Goal: Task Accomplishment & Management: Use online tool/utility

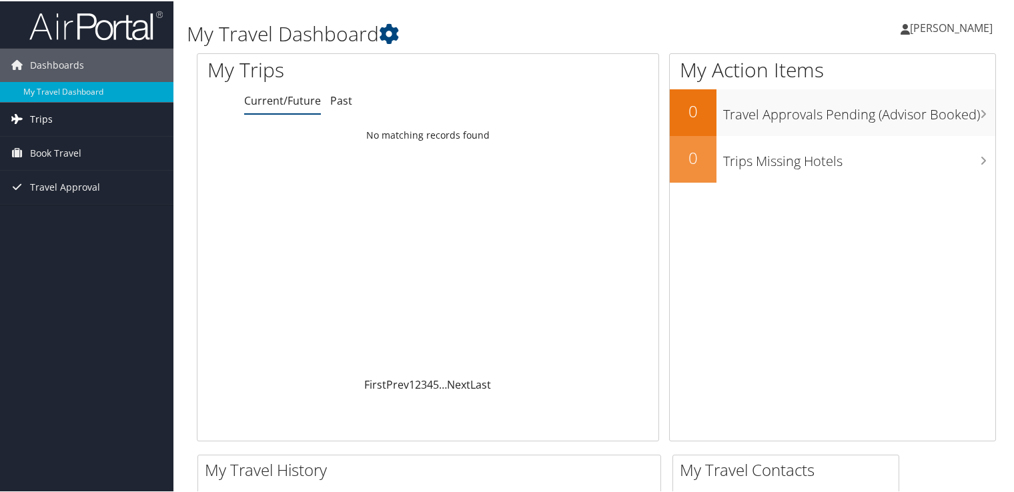
click at [47, 122] on span "Trips" at bounding box center [41, 117] width 23 height 33
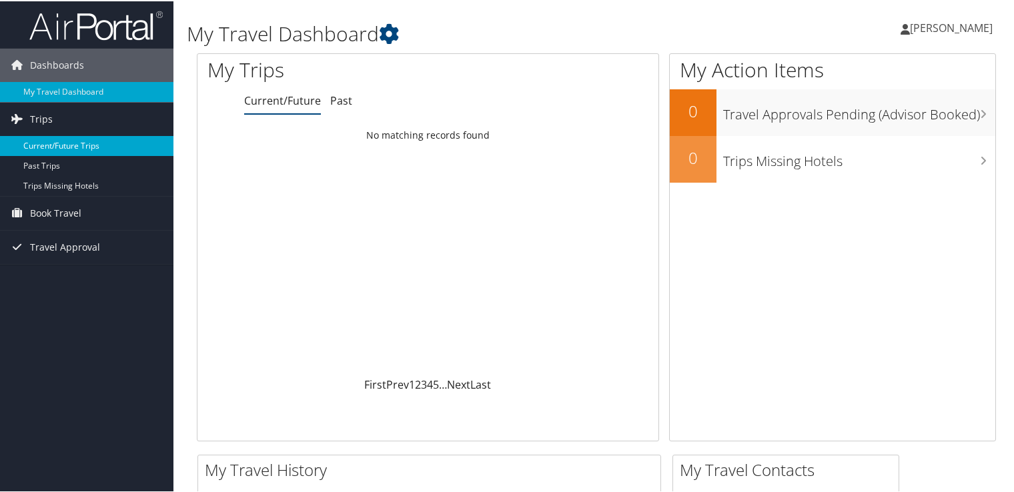
click at [51, 144] on link "Current/Future Trips" at bounding box center [86, 145] width 173 height 20
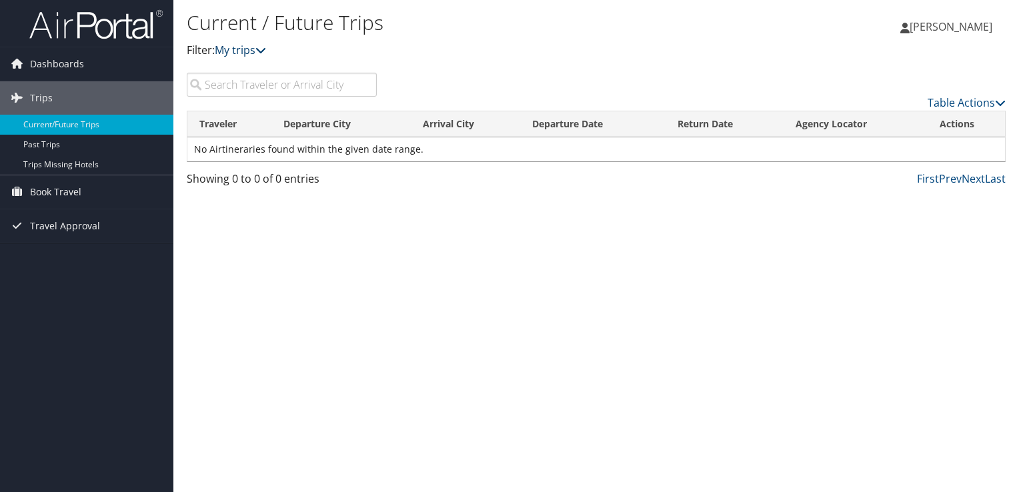
click at [231, 52] on link "My trips" at bounding box center [240, 50] width 51 height 15
click at [249, 50] on link "My trips" at bounding box center [240, 50] width 51 height 15
click at [51, 149] on link "Past Trips" at bounding box center [86, 145] width 173 height 20
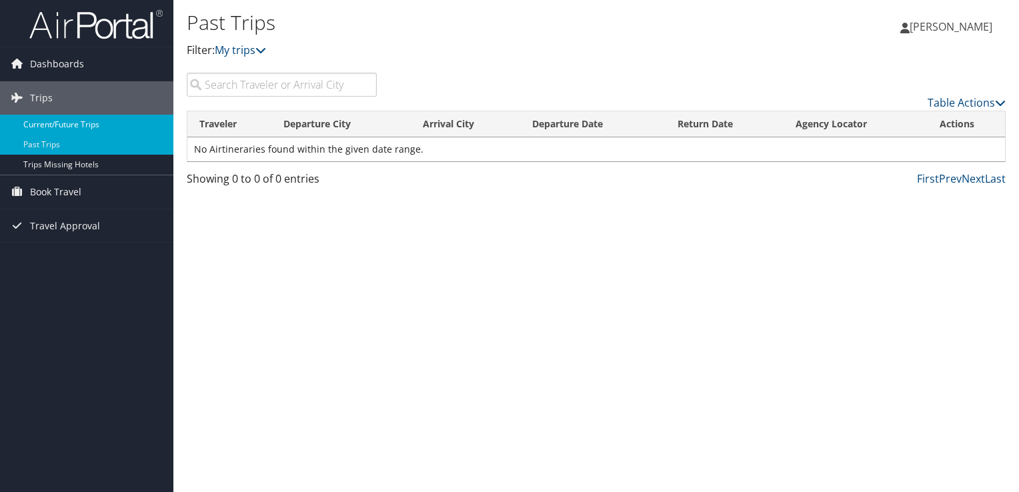
click at [89, 127] on link "Current/Future Trips" at bounding box center [86, 125] width 173 height 20
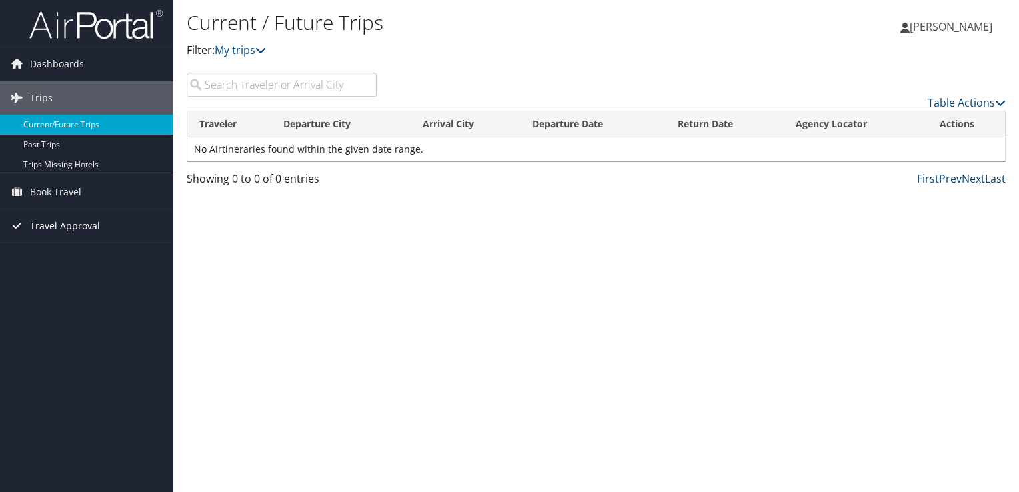
click at [86, 230] on span "Travel Approval" at bounding box center [65, 225] width 70 height 33
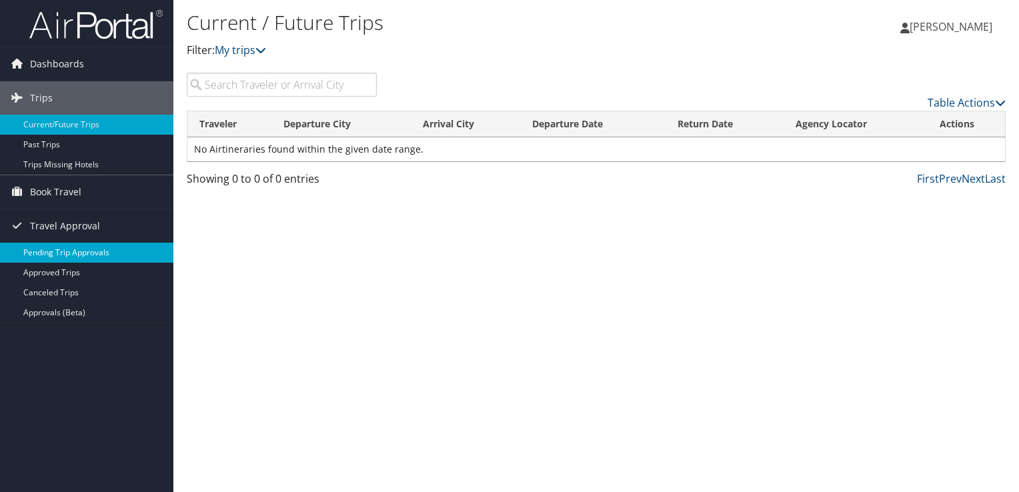
click at [85, 252] on link "Pending Trip Approvals" at bounding box center [86, 253] width 173 height 20
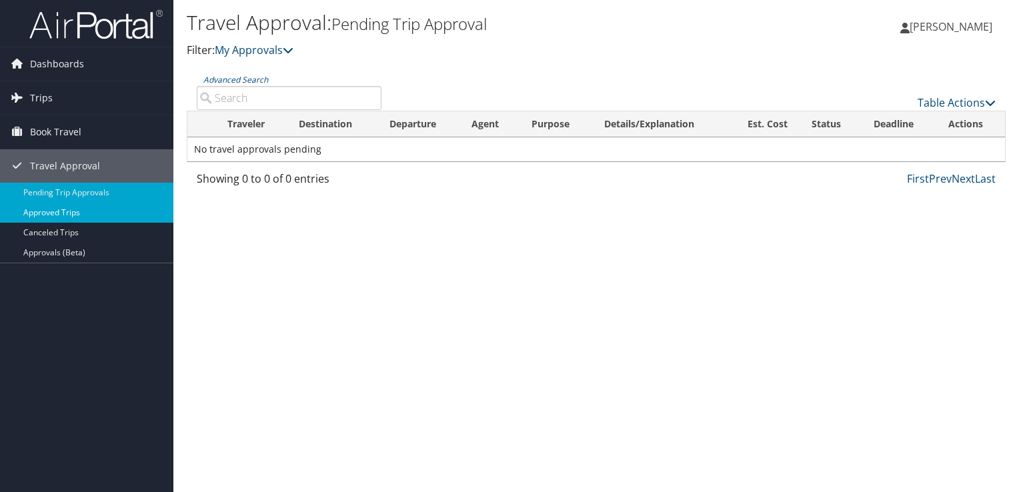
click at [100, 214] on link "Approved Trips" at bounding box center [86, 213] width 173 height 20
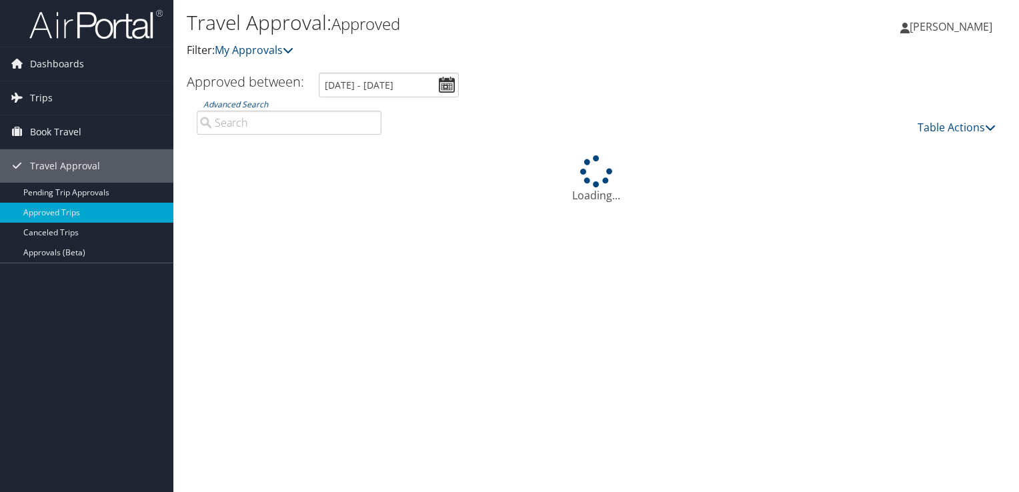
click at [303, 90] on h3 "Approved between:" at bounding box center [245, 82] width 117 height 18
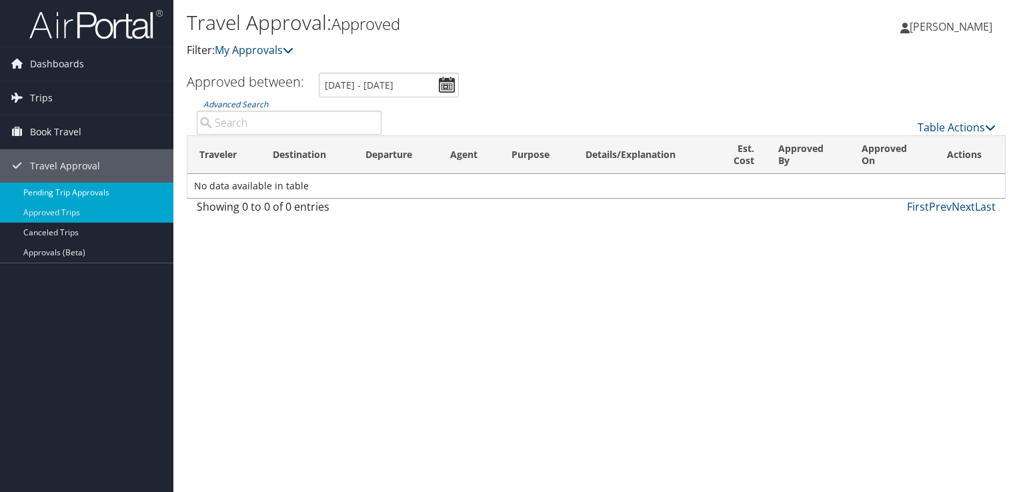
click at [115, 189] on link "Pending Trip Approvals" at bounding box center [86, 193] width 173 height 20
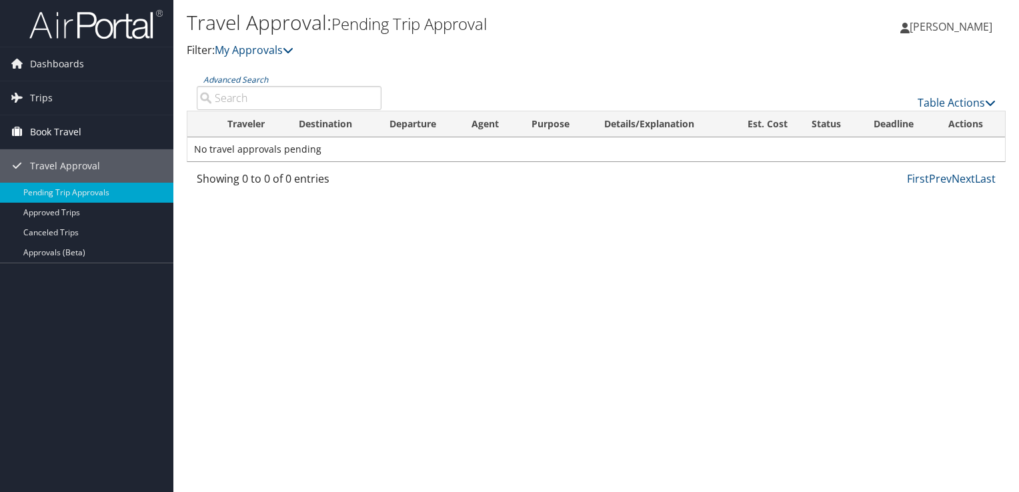
click at [64, 139] on span "Book Travel" at bounding box center [55, 131] width 51 height 33
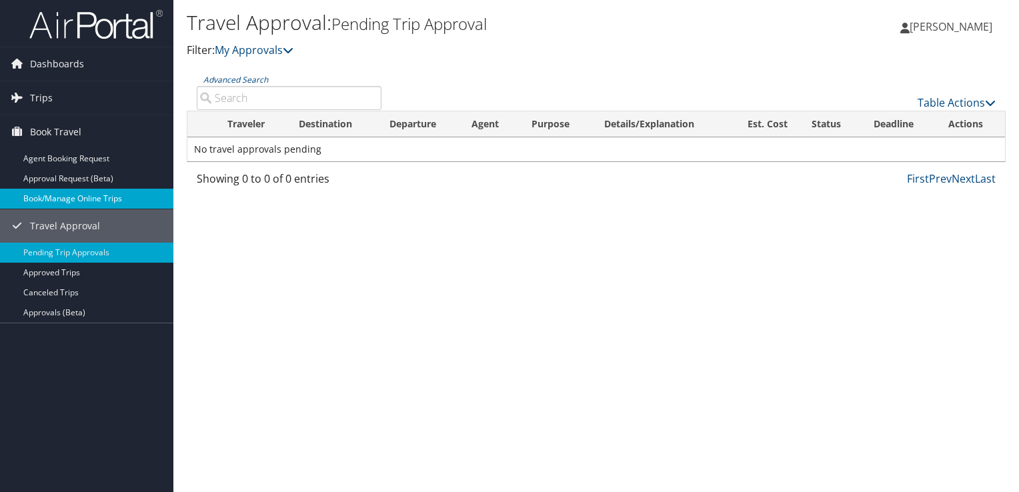
click at [66, 201] on link "Book/Manage Online Trips" at bounding box center [86, 199] width 173 height 20
